Goal: Task Accomplishment & Management: Manage account settings

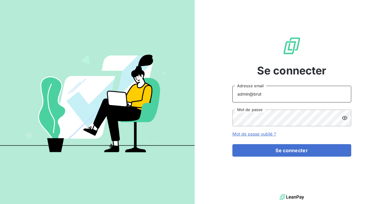
click at [278, 94] on input "admin@brut" at bounding box center [292, 94] width 119 height 17
type input "admin@ifis"
click at [233, 144] on button "Se connecter" at bounding box center [292, 150] width 119 height 12
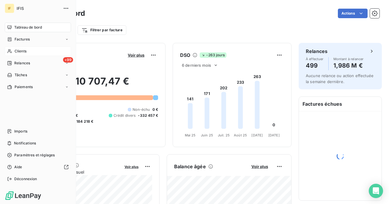
click at [7, 48] on div "Clients" at bounding box center [38, 51] width 66 height 10
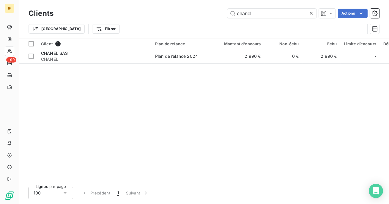
type input "chanel"
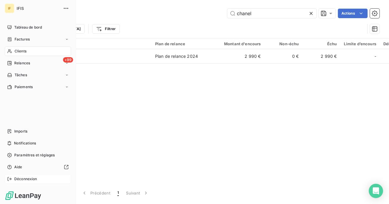
click at [20, 179] on span "Déconnexion" at bounding box center [25, 178] width 23 height 5
